Goal: Task Accomplishment & Management: Manage account settings

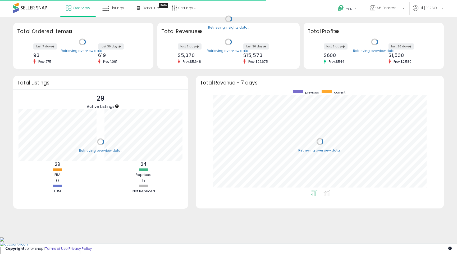
scroll to position [100, 237]
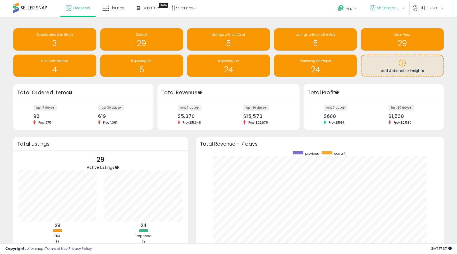
click at [402, 11] on p "M² Enterprises" at bounding box center [387, 8] width 34 height 7
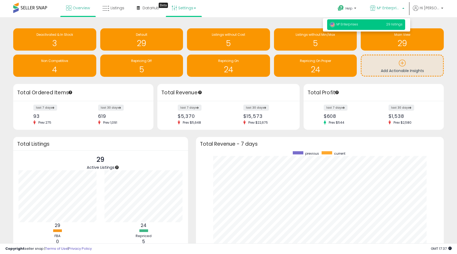
click at [173, 9] on icon at bounding box center [174, 7] width 5 height 5
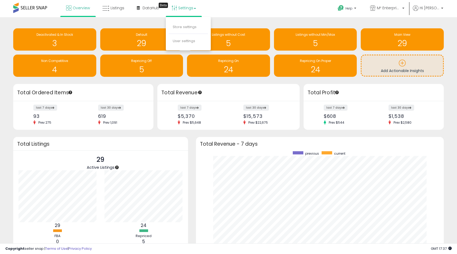
click at [175, 23] on li "Store settings" at bounding box center [188, 27] width 39 height 13
click at [179, 9] on link "Settings" at bounding box center [184, 8] width 32 height 16
click at [392, 7] on span "M² Enterprises" at bounding box center [389, 7] width 24 height 5
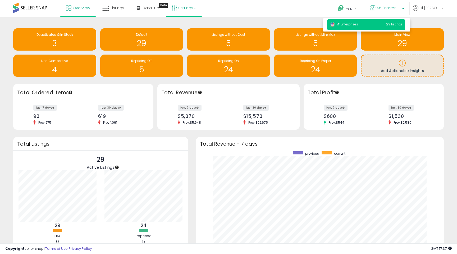
click at [186, 5] on link "Settings" at bounding box center [184, 8] width 32 height 16
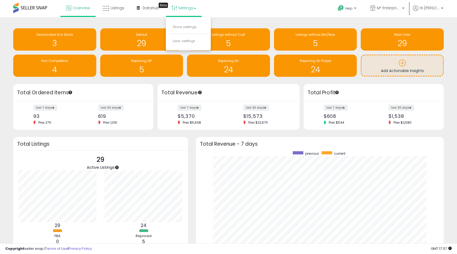
click at [438, 3] on ul "Help Contact Support Search Knowledge Hub Request a Feature M² Enterprises Hi […" at bounding box center [389, 8] width 114 height 17
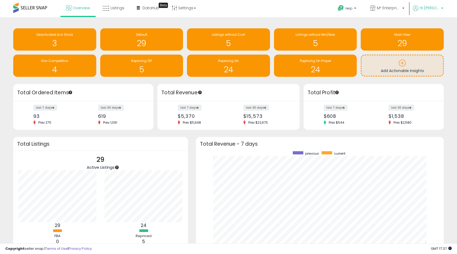
click at [434, 8] on span "Hi [PERSON_NAME]" at bounding box center [430, 7] width 20 height 5
click at [392, 7] on span "M² Enterprises" at bounding box center [389, 7] width 24 height 5
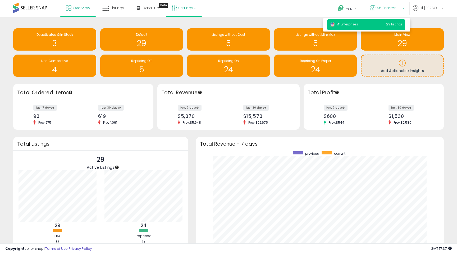
click at [174, 4] on link "Settings" at bounding box center [184, 8] width 32 height 16
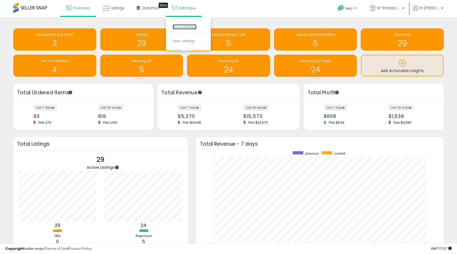
click at [179, 27] on link "Store settings" at bounding box center [185, 26] width 24 height 5
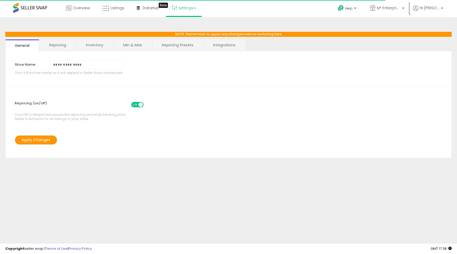
click at [74, 44] on link "Repricing" at bounding box center [58, 44] width 36 height 11
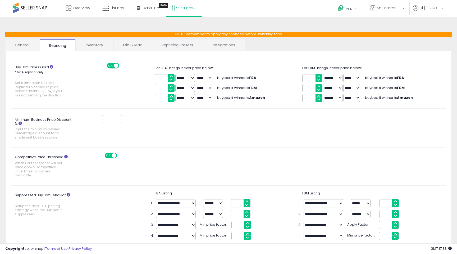
click at [362, 4] on link "Help" at bounding box center [348, 9] width 28 height 16
click at [390, 6] on span "M² Enterprises" at bounding box center [389, 7] width 24 height 5
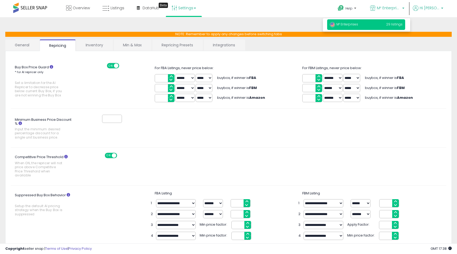
click at [433, 12] on p "Hi [PERSON_NAME]" at bounding box center [428, 8] width 30 height 7
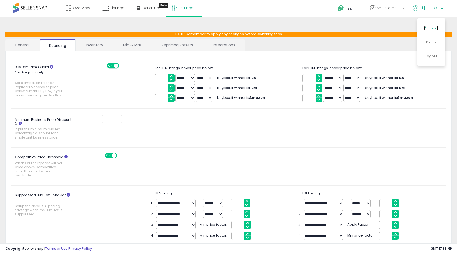
click at [428, 27] on link "Account" at bounding box center [432, 28] width 14 height 5
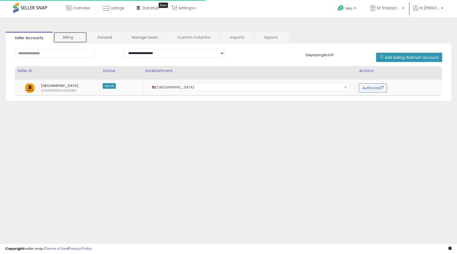
click at [67, 40] on link "Billing" at bounding box center [70, 37] width 34 height 11
